Goal: Transaction & Acquisition: Purchase product/service

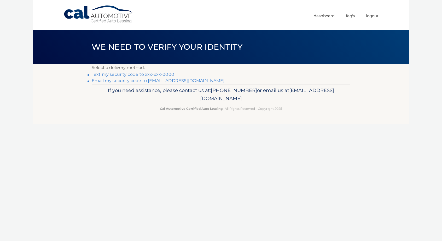
click at [167, 73] on link "Text my security code to xxx-xxx-0000" at bounding box center [133, 74] width 83 height 5
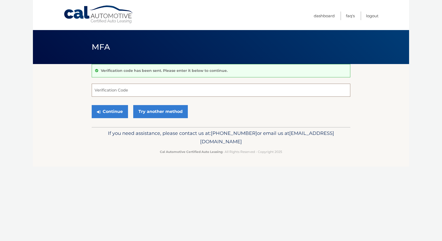
click at [154, 92] on input "Verification Code" at bounding box center [221, 90] width 259 height 13
type input "567592"
click at [119, 112] on button "Continue" at bounding box center [110, 111] width 36 height 13
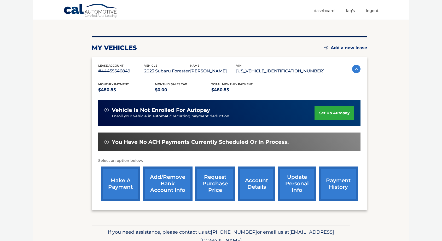
scroll to position [76, 0]
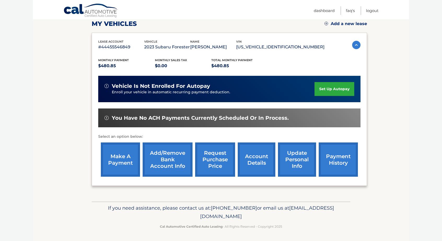
click at [117, 159] on link "make a payment" at bounding box center [120, 159] width 39 height 34
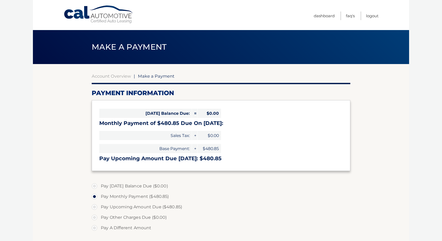
select select "ZDU4NmY4OGYtYWFkNi00NmM4LTllNzItYjFmYWEzOTY2ZTJl"
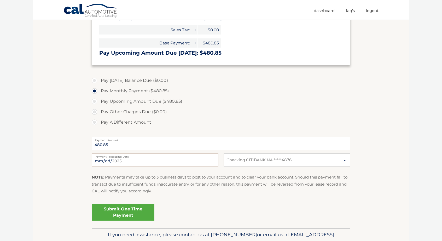
scroll to position [117, 0]
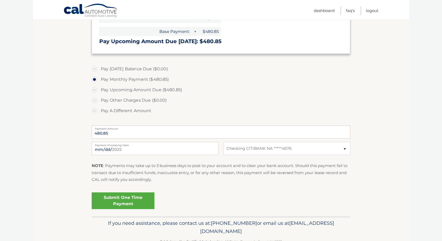
click at [115, 197] on link "Submit One Time Payment" at bounding box center [123, 200] width 63 height 17
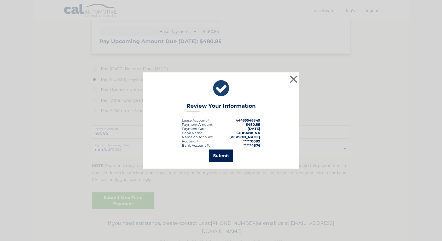
click at [218, 155] on button "Submit" at bounding box center [221, 156] width 24 height 13
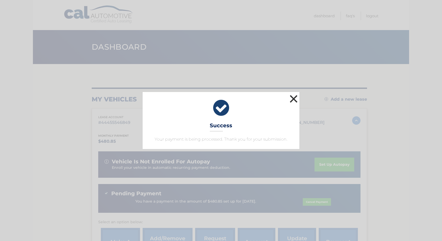
click at [297, 97] on button "×" at bounding box center [294, 99] width 10 height 10
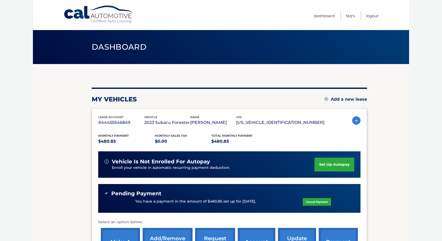
click at [370, 16] on link "Logout" at bounding box center [372, 16] width 13 height 9
